Goal: Contribute content: Add original content to the website for others to see

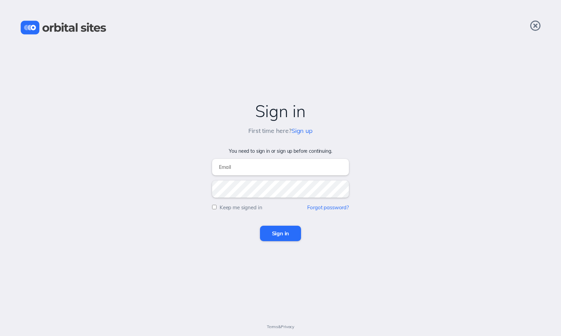
type input "[EMAIL_ADDRESS][DOMAIN_NAME]"
click at [281, 233] on input "Sign in" at bounding box center [280, 233] width 41 height 15
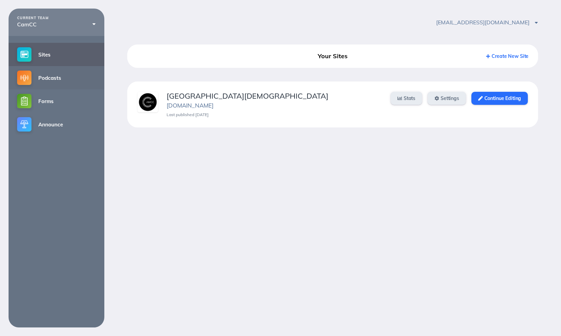
click at [63, 75] on link "Podcasts" at bounding box center [57, 77] width 96 height 23
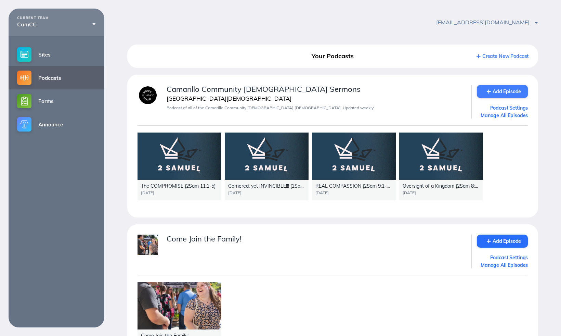
click at [511, 91] on link "Add Episode" at bounding box center [502, 91] width 51 height 13
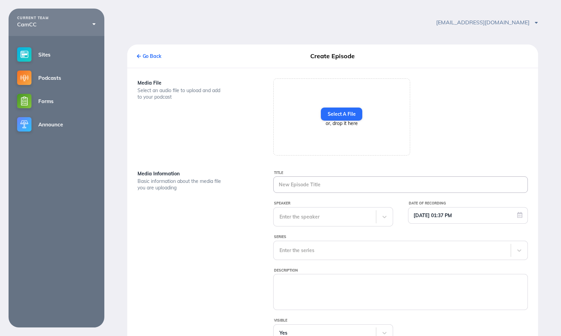
click at [320, 187] on input "Title" at bounding box center [401, 185] width 254 height 16
paste input "The CONSEQUENCES of sin cover up 11_6_27"
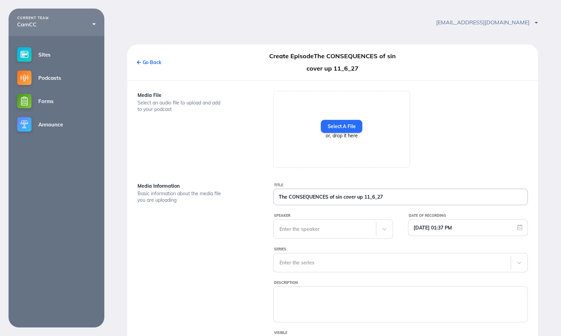
click at [363, 197] on input "The CONSEQUENCES of sin cover up 11_6_27" at bounding box center [401, 197] width 254 height 16
click at [329, 229] on div "Enter the speaker" at bounding box center [325, 229] width 102 height 18
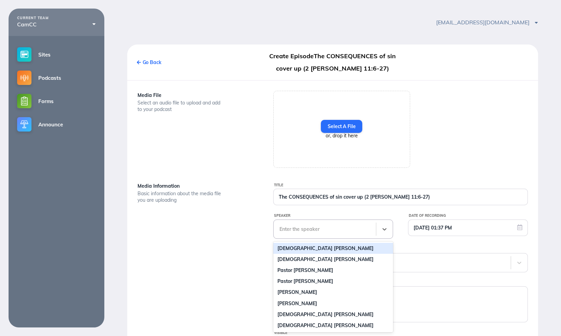
scroll to position [12, 0]
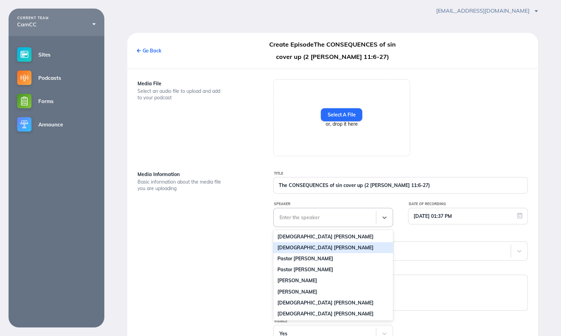
click at [329, 248] on div "Pastor Jacob Salas" at bounding box center [333, 247] width 120 height 11
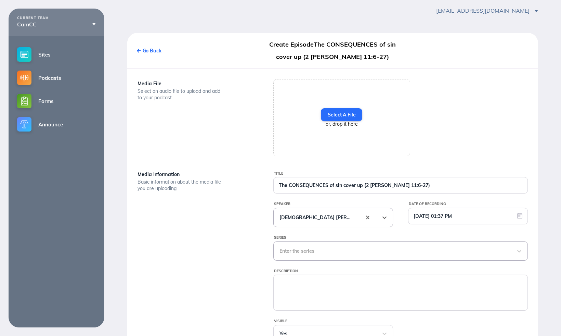
click at [335, 250] on div "Enter the series" at bounding box center [400, 250] width 255 height 19
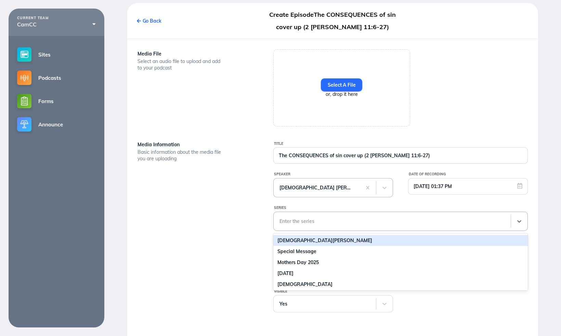
scroll to position [46, 0]
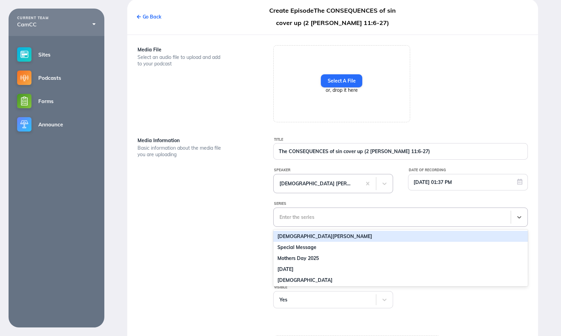
click at [328, 240] on div "2 Samuel" at bounding box center [400, 236] width 255 height 11
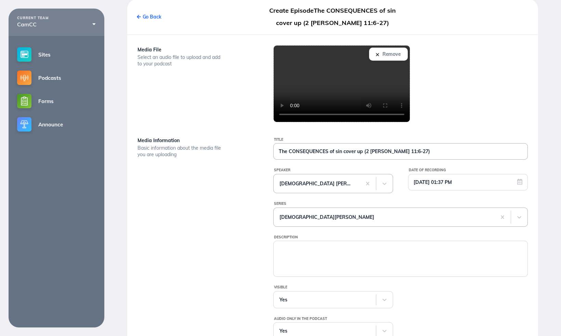
click at [337, 152] on input "The CONSEQUENCES of sin cover up (2 Sam 11:6-27)" at bounding box center [401, 151] width 254 height 16
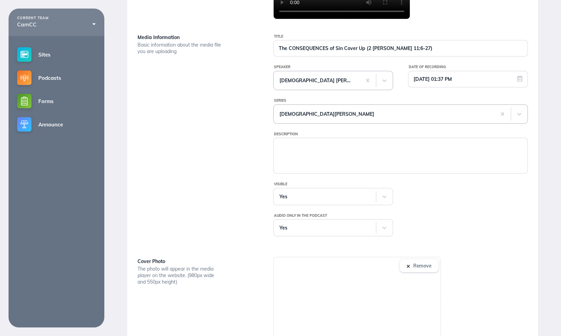
scroll to position [149, 0]
type input "The CONSEQUENCES of Sin Cover Up (2 Sam 11:6-27)"
click at [288, 152] on textarea "Description" at bounding box center [401, 154] width 254 height 34
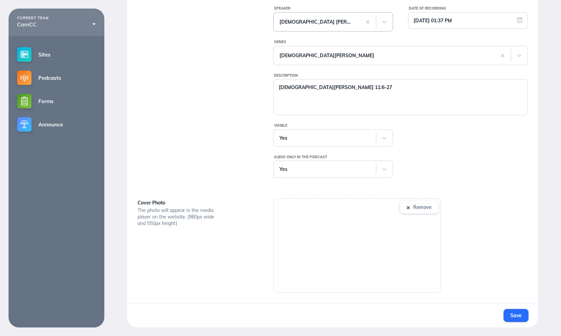
scroll to position [208, 0]
type textarea "2 Samuel 11:6-27"
click at [517, 315] on span "Save" at bounding box center [516, 315] width 11 height 6
